Goal: Browse casually

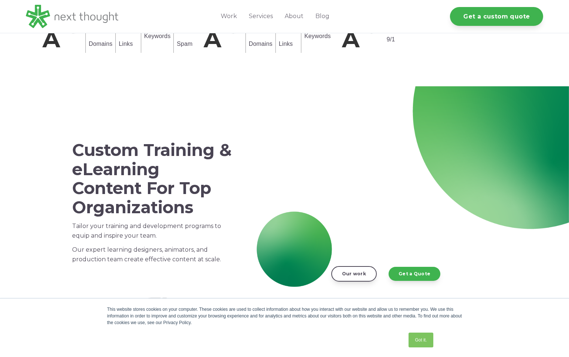
click at [553, 31] on icon "Close toolbar" at bounding box center [548, 26] width 9 height 9
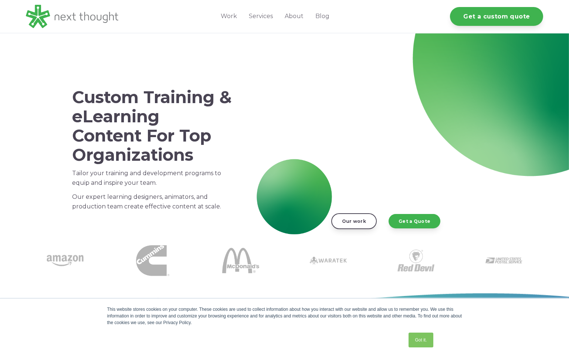
click at [35, 67] on div "Custom Training & eLearning Content For Top Organizations Tailor your training …" at bounding box center [284, 137] width 569 height 209
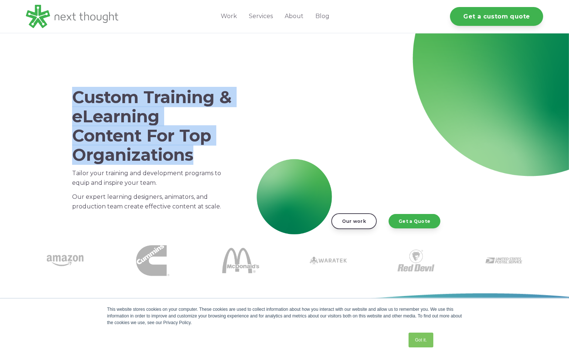
drag, startPoint x: 194, startPoint y: 154, endPoint x: 60, endPoint y: 99, distance: 144.5
click at [60, 99] on div "Custom Training & eLearning Content For Top Organizations Tailor your training …" at bounding box center [284, 137] width 569 height 209
click at [82, 96] on h1 "Custom Training & eLearning Content For Top Organizations" at bounding box center [152, 126] width 160 height 77
drag, startPoint x: 76, startPoint y: 98, endPoint x: 197, endPoint y: 157, distance: 134.6
click at [197, 157] on h1 "Custom Training & eLearning Content For Top Organizations" at bounding box center [152, 126] width 160 height 77
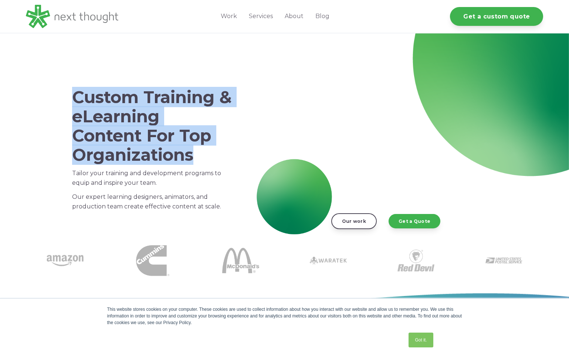
click at [183, 158] on h1 "Custom Training & eLearning Content For Top Organizations" at bounding box center [152, 126] width 160 height 77
drag, startPoint x: 194, startPoint y: 155, endPoint x: 74, endPoint y: 103, distance: 130.7
click at [74, 103] on h1 "Custom Training & eLearning Content For Top Organizations" at bounding box center [152, 126] width 160 height 77
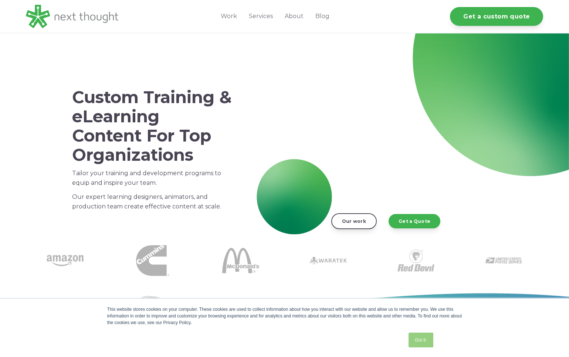
click at [422, 342] on link "Got it." at bounding box center [421, 340] width 24 height 15
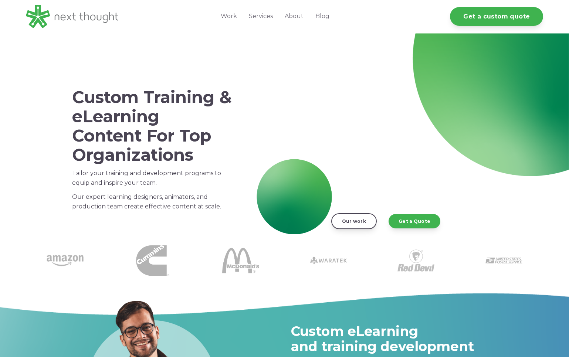
click at [31, 135] on div "Custom Training & eLearning Content For Top Organizations Tailor your training …" at bounding box center [284, 137] width 569 height 209
